Goal: Task Accomplishment & Management: Use online tool/utility

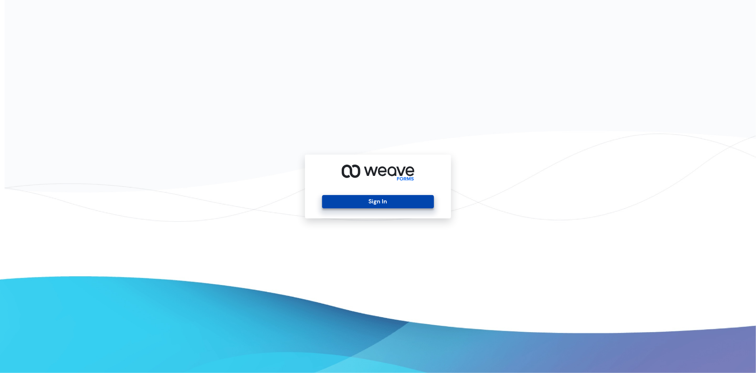
click at [370, 202] on button "Sign In" at bounding box center [377, 201] width 111 height 13
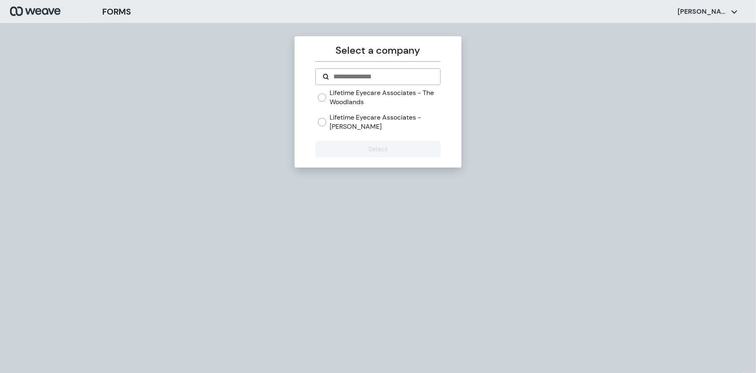
click at [347, 98] on label "Lifetime Eyecare Associates - The Woodlands" at bounding box center [385, 97] width 111 height 18
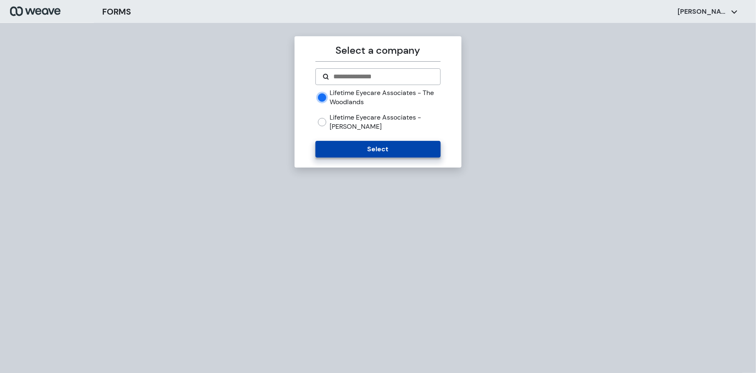
click at [370, 152] on button "Select" at bounding box center [377, 149] width 125 height 17
